Goal: Task Accomplishment & Management: Complete application form

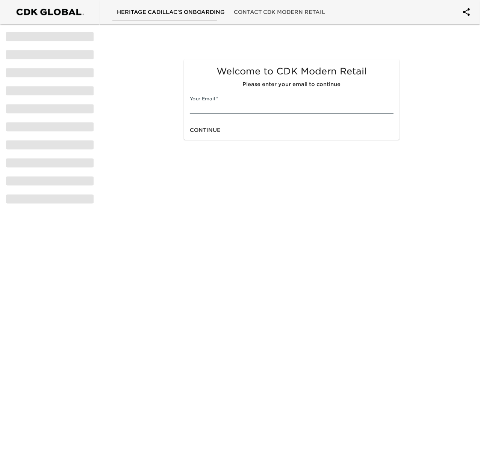
click at [218, 106] on input "text" at bounding box center [292, 108] width 204 height 12
type input "[PERSON_NAME][EMAIL_ADDRESS][PERSON_NAME][DOMAIN_NAME]"
click at [209, 127] on span "Continue" at bounding box center [205, 130] width 31 height 9
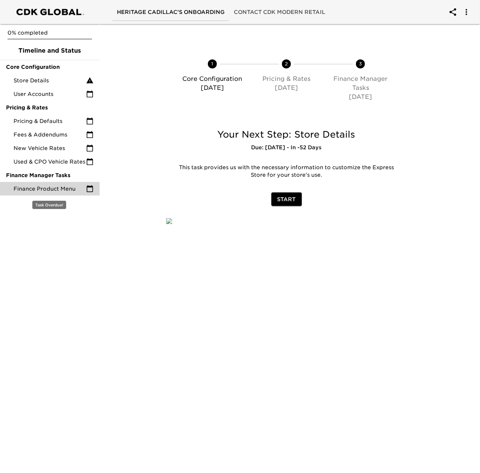
click at [45, 182] on div "Finance Product Menu" at bounding box center [50, 189] width 100 height 14
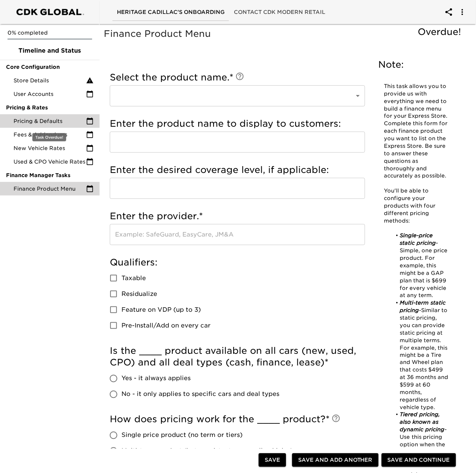
click at [51, 119] on span "Pricing & Defaults" at bounding box center [50, 121] width 73 height 8
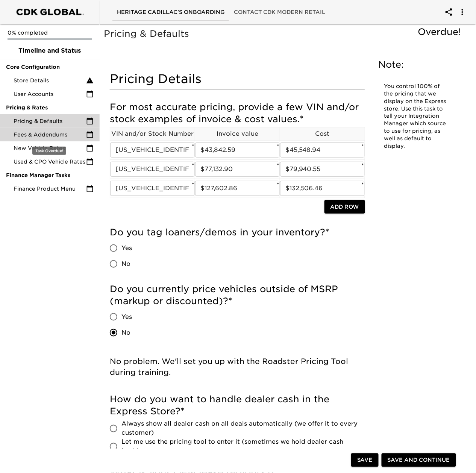
click at [47, 134] on span "Fees & Addendums" at bounding box center [50, 135] width 73 height 8
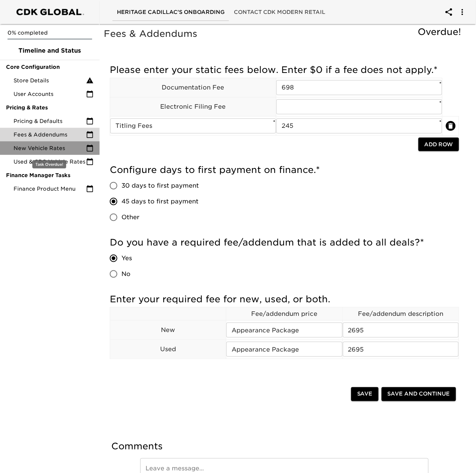
click at [52, 147] on span "New Vehicle Rates" at bounding box center [50, 148] width 73 height 8
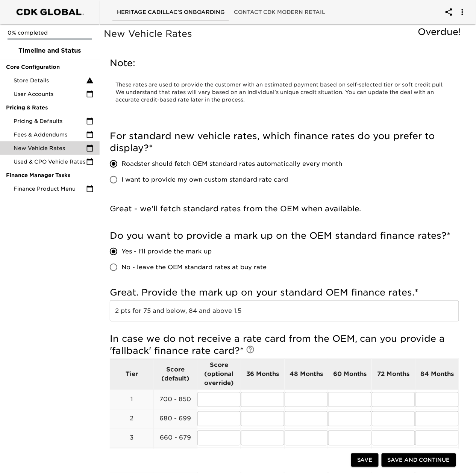
click at [64, 355] on div "0% completed Timeline and Status Core Configuration Store Details User Accounts…" at bounding box center [50, 236] width 100 height 473
click at [64, 253] on div "0% completed Timeline and Status Core Configuration Store Details User Accounts…" at bounding box center [50, 236] width 100 height 473
click at [60, 86] on div "Store Details" at bounding box center [50, 81] width 100 height 14
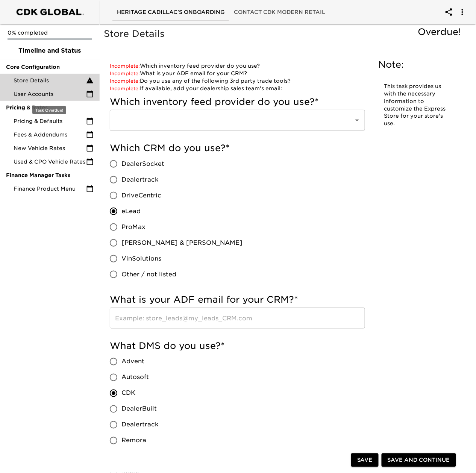
click at [56, 94] on span "User Accounts" at bounding box center [50, 94] width 73 height 8
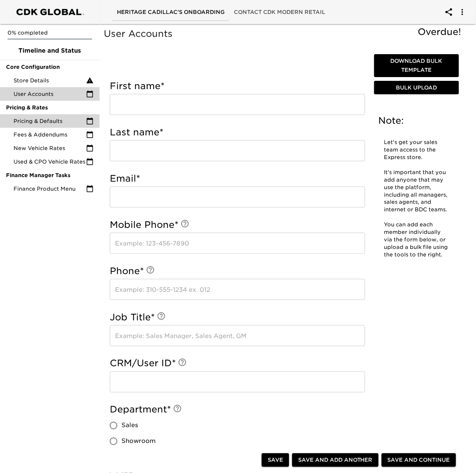
click at [48, 119] on span "Pricing & Defaults" at bounding box center [50, 121] width 73 height 8
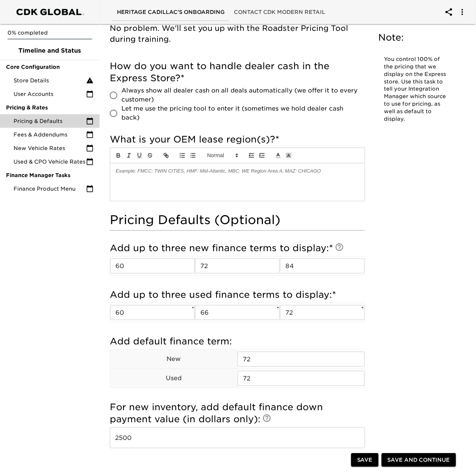
scroll to position [351, 0]
